Goal: Task Accomplishment & Management: Use online tool/utility

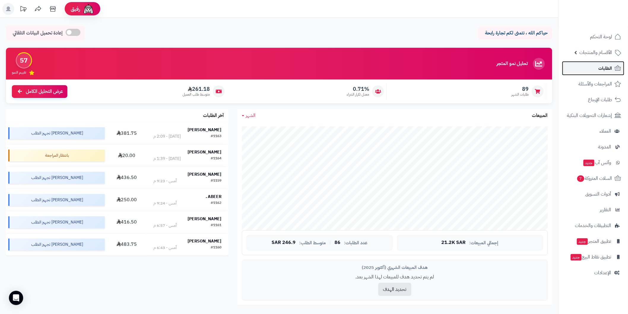
click at [602, 66] on span "الطلبات" at bounding box center [605, 68] width 14 height 8
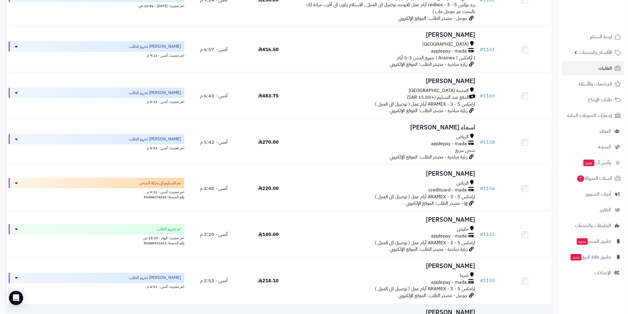
scroll to position [286, 0]
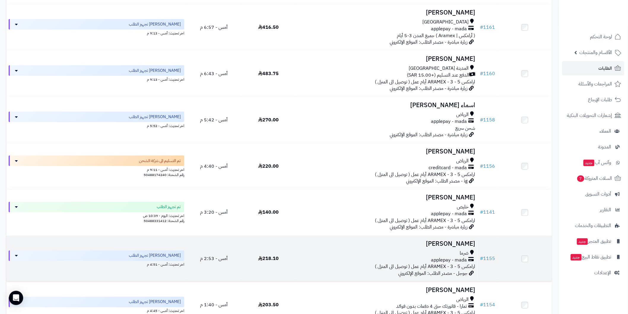
click at [501, 260] on td at bounding box center [524, 259] width 55 height 46
click at [454, 244] on h3 "زياد العتيبي" at bounding box center [386, 244] width 177 height 7
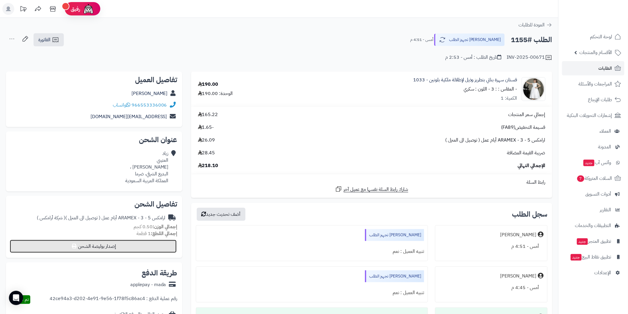
click at [94, 246] on button "إصدار بوليصة الشحن" at bounding box center [93, 246] width 167 height 13
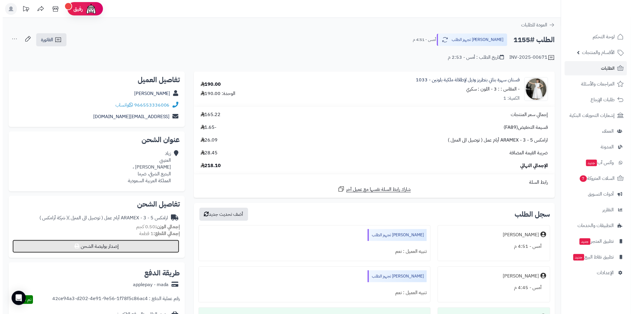
select select "******"
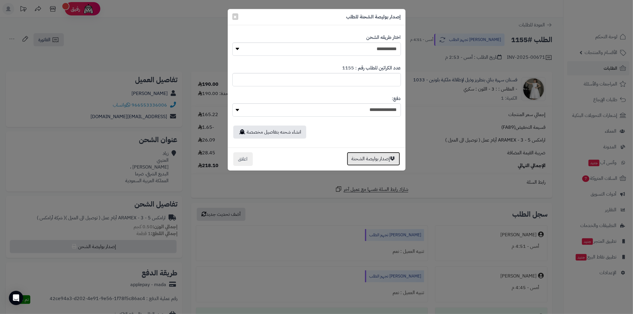
click at [386, 160] on button "إصدار بوليصة الشحنة" at bounding box center [373, 159] width 53 height 14
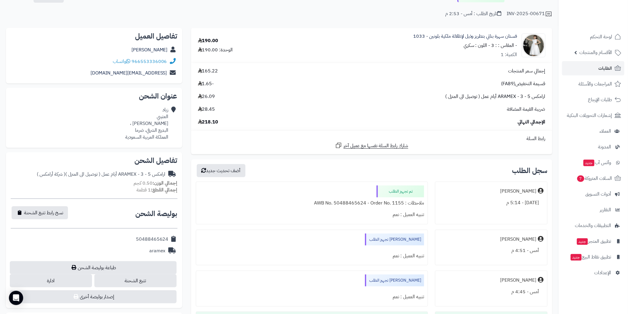
scroll to position [66, 0]
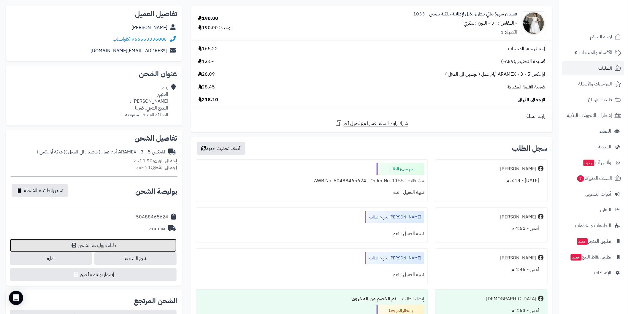
click at [99, 245] on link "طباعة بوليصة الشحن" at bounding box center [93, 245] width 167 height 13
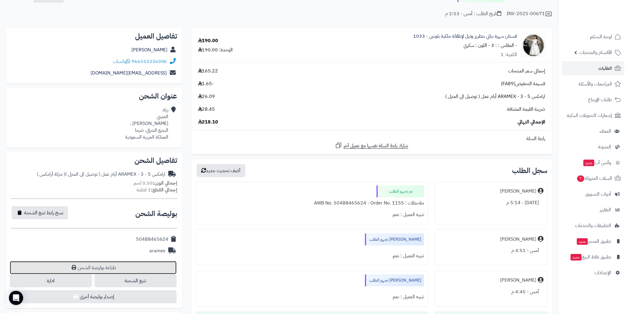
scroll to position [0, 0]
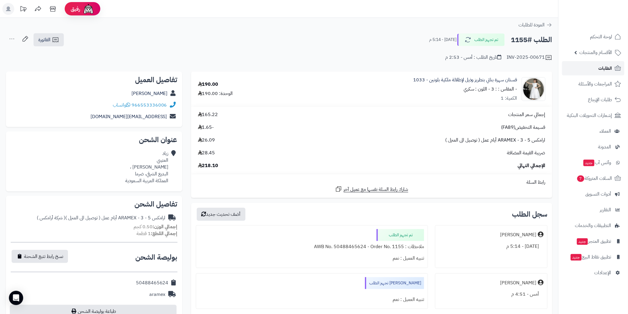
click at [592, 71] on link "الطلبات" at bounding box center [593, 68] width 62 height 14
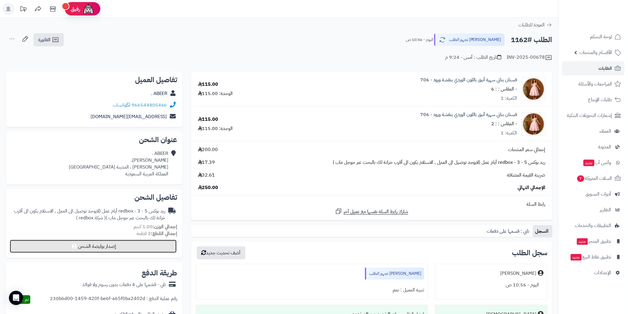
click at [163, 241] on button "إصدار بوليصة الشحن" at bounding box center [93, 246] width 167 height 13
select select "******"
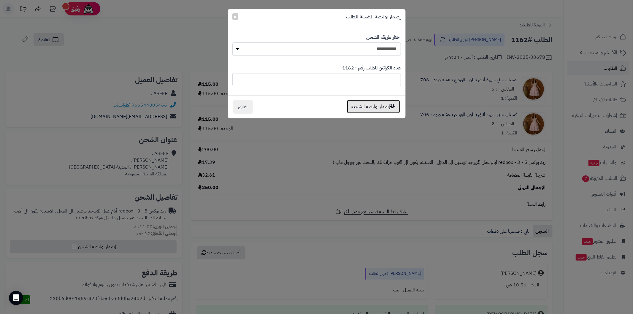
click at [360, 107] on button "إصدار بوليصة الشحنة" at bounding box center [373, 107] width 53 height 14
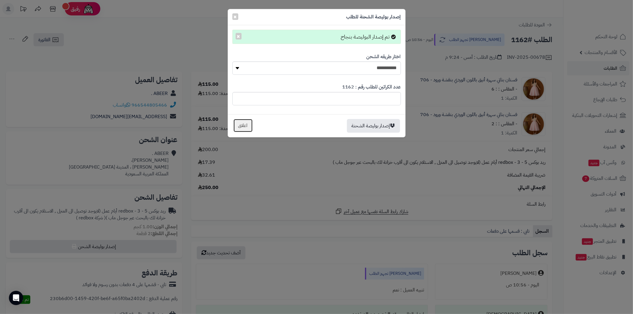
click at [246, 123] on button "اغلاق" at bounding box center [243, 126] width 20 height 14
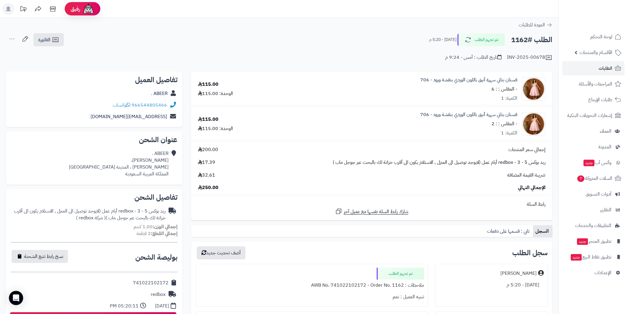
scroll to position [66, 0]
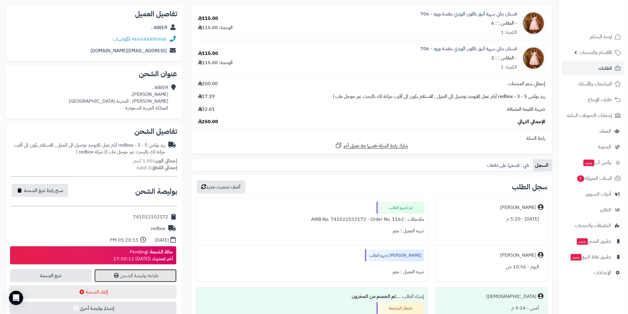
click at [164, 276] on link "طباعة بوليصة الشحن" at bounding box center [135, 275] width 82 height 13
click at [588, 66] on link "الطلبات" at bounding box center [593, 68] width 62 height 14
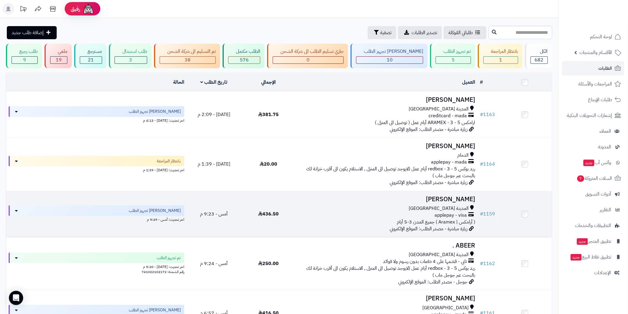
scroll to position [22, 0]
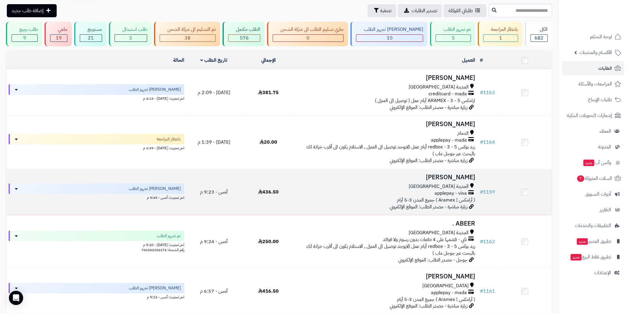
click at [452, 176] on h3 "[PERSON_NAME]" at bounding box center [386, 177] width 177 height 7
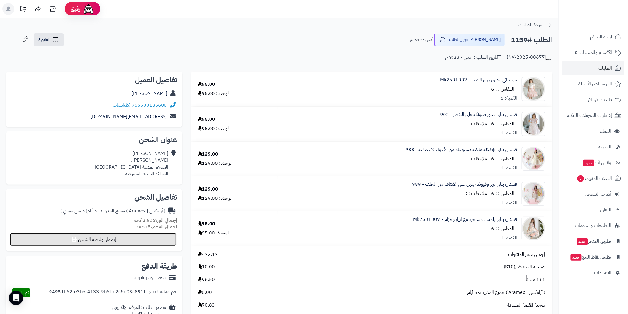
click at [170, 238] on button "إصدار بوليصة الشحن" at bounding box center [93, 239] width 167 height 13
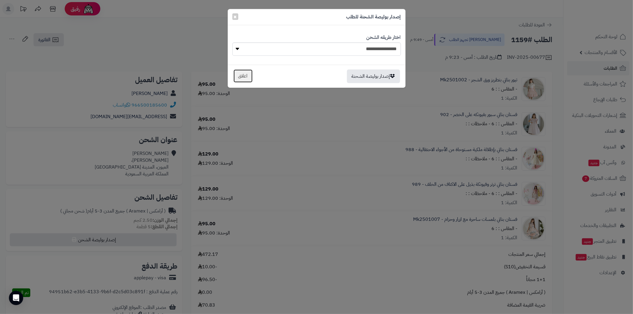
click at [239, 77] on button "اغلاق" at bounding box center [243, 76] width 20 height 14
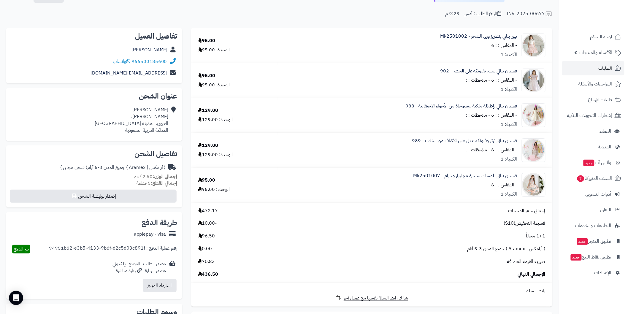
scroll to position [22, 0]
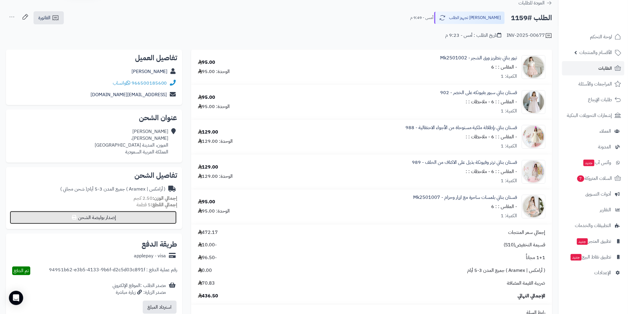
click at [164, 214] on button "إصدار بوليصة الشحن" at bounding box center [93, 217] width 167 height 13
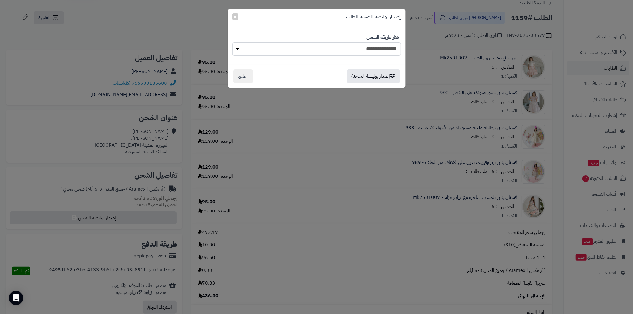
click at [319, 48] on select "**********" at bounding box center [316, 48] width 168 height 13
select select "******"
click at [232, 42] on select "**********" at bounding box center [316, 48] width 168 height 13
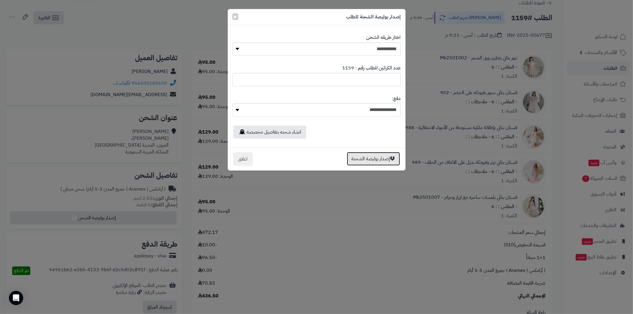
click at [357, 156] on button "إصدار بوليصة الشحنة" at bounding box center [373, 159] width 53 height 14
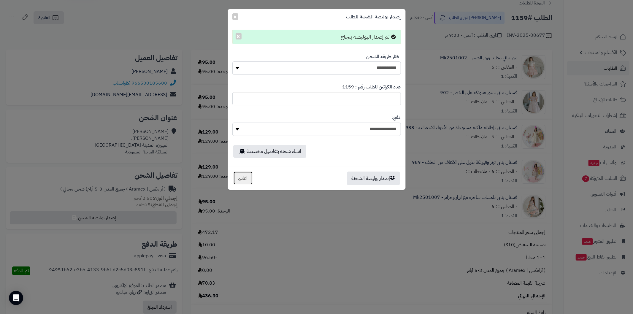
click at [242, 183] on button "اغلاق" at bounding box center [243, 178] width 20 height 14
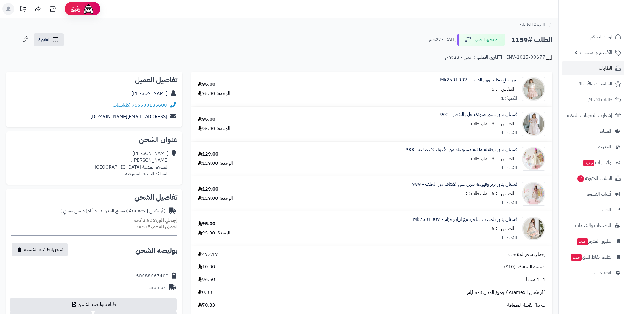
scroll to position [22, 0]
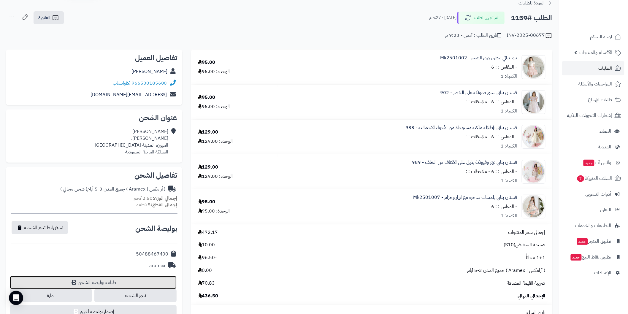
click at [170, 277] on link "طباعة بوليصة الشحن" at bounding box center [93, 282] width 167 height 13
click at [588, 67] on link "الطلبات" at bounding box center [593, 68] width 62 height 14
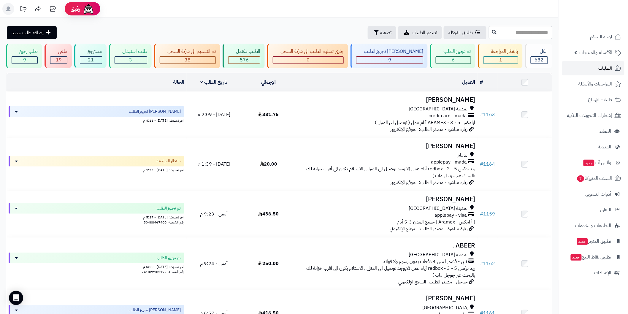
click at [574, 66] on link "الطلبات" at bounding box center [593, 68] width 62 height 14
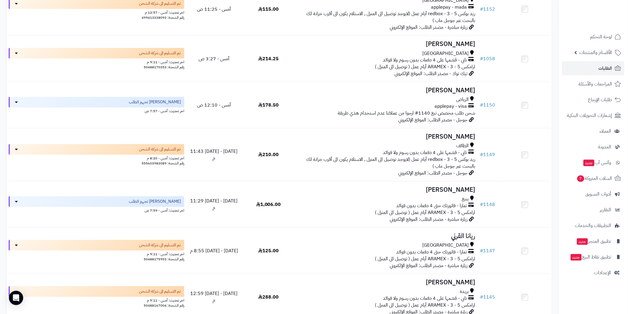
scroll to position [683, 0]
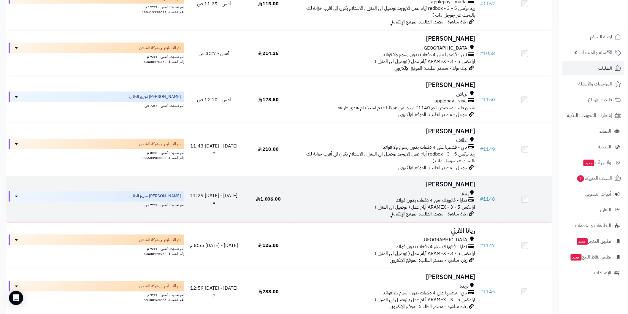
click at [449, 185] on h3 "ياسر العنيني" at bounding box center [386, 184] width 177 height 7
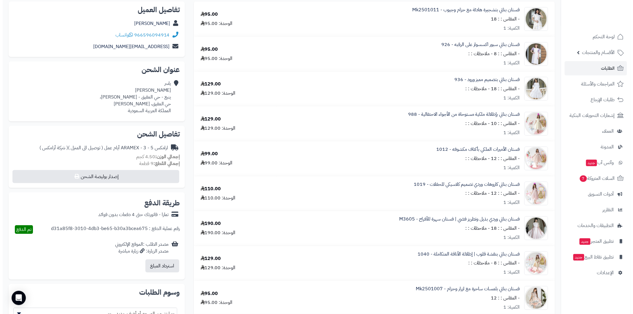
scroll to position [82, 0]
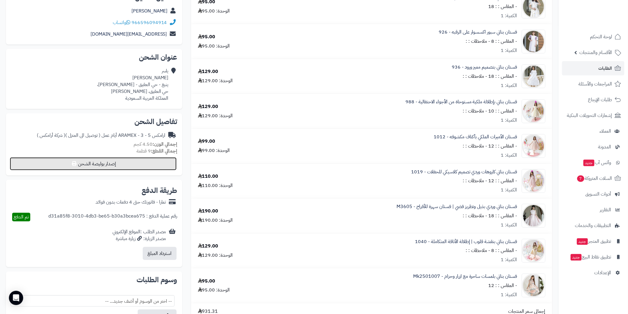
click at [171, 161] on button "إصدار بوليصة الشحن" at bounding box center [93, 163] width 167 height 13
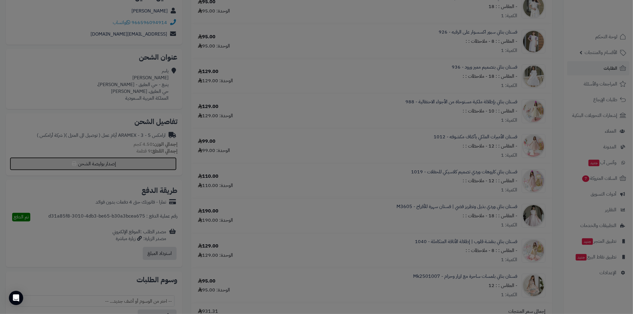
select select "******"
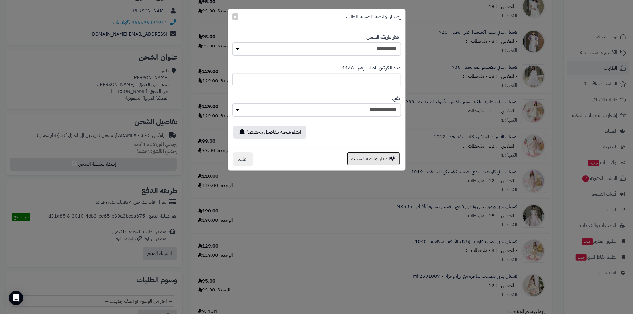
click at [352, 157] on button "إصدار بوليصة الشحنة" at bounding box center [373, 159] width 53 height 14
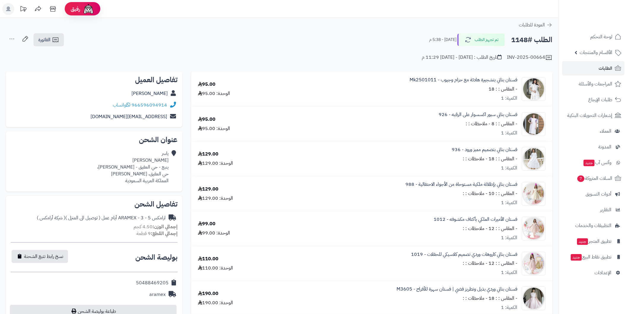
scroll to position [82, 0]
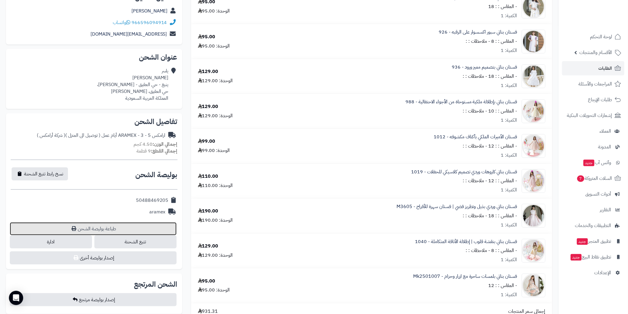
click at [162, 224] on link "طباعة بوليصة الشحن" at bounding box center [93, 228] width 167 height 13
